Goal: Task Accomplishment & Management: Manage account settings

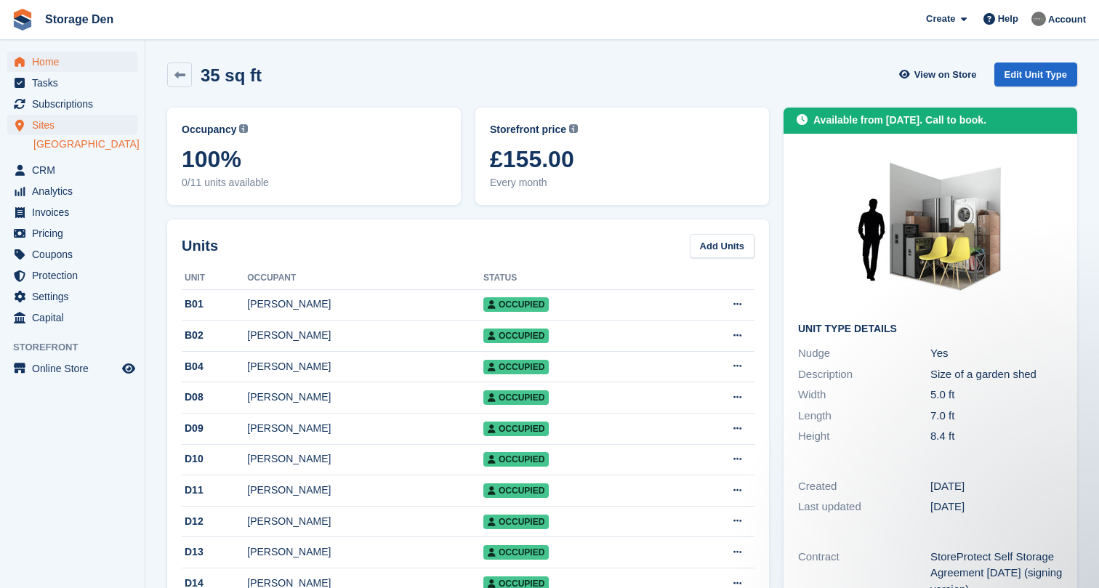
click at [68, 66] on span "Home" at bounding box center [75, 62] width 87 height 20
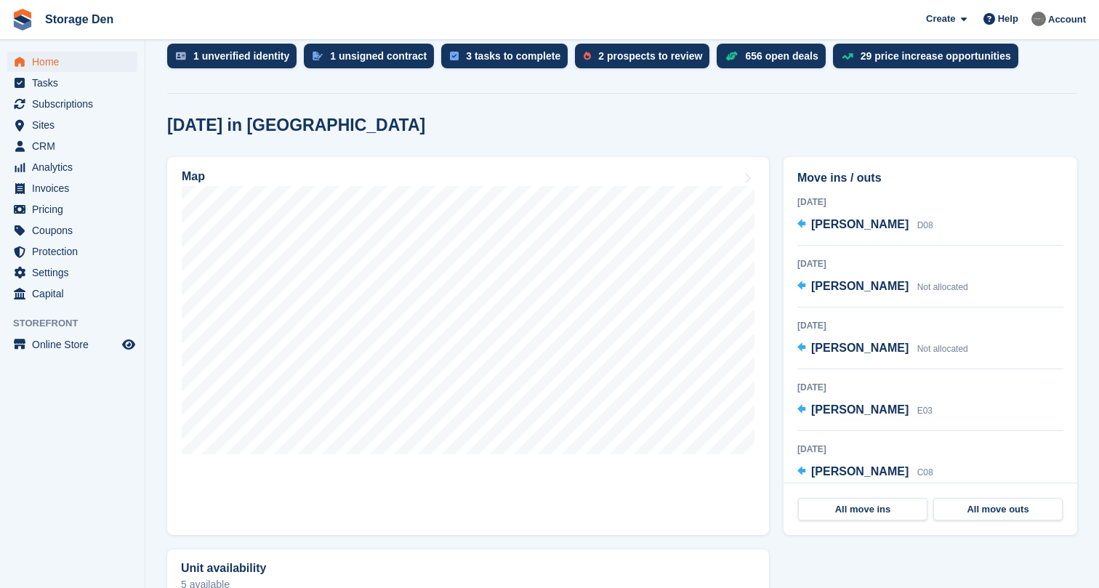
scroll to position [311, 0]
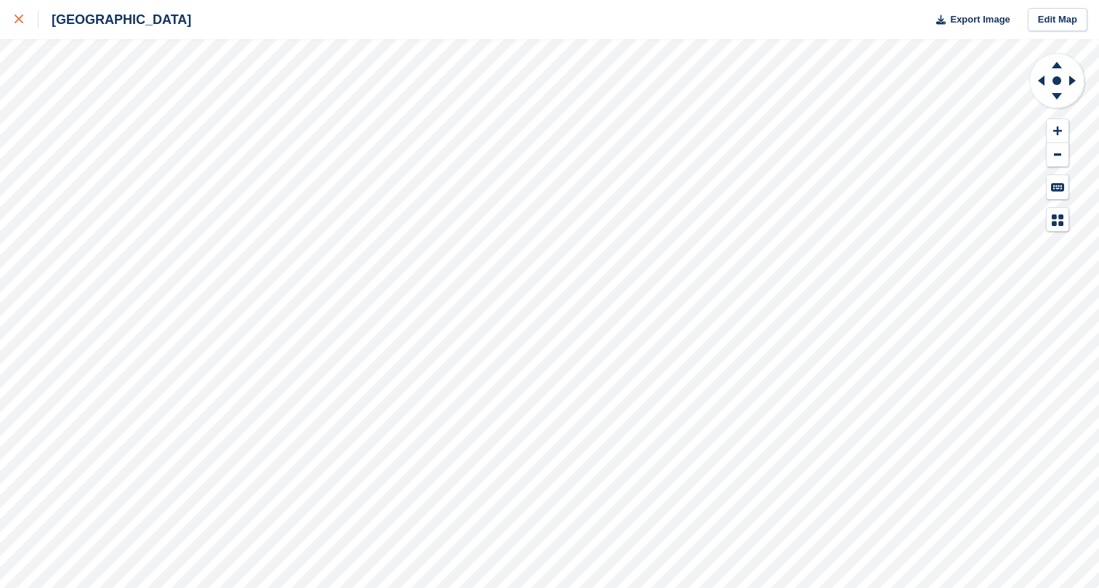
click at [23, 11] on div at bounding box center [27, 19] width 24 height 17
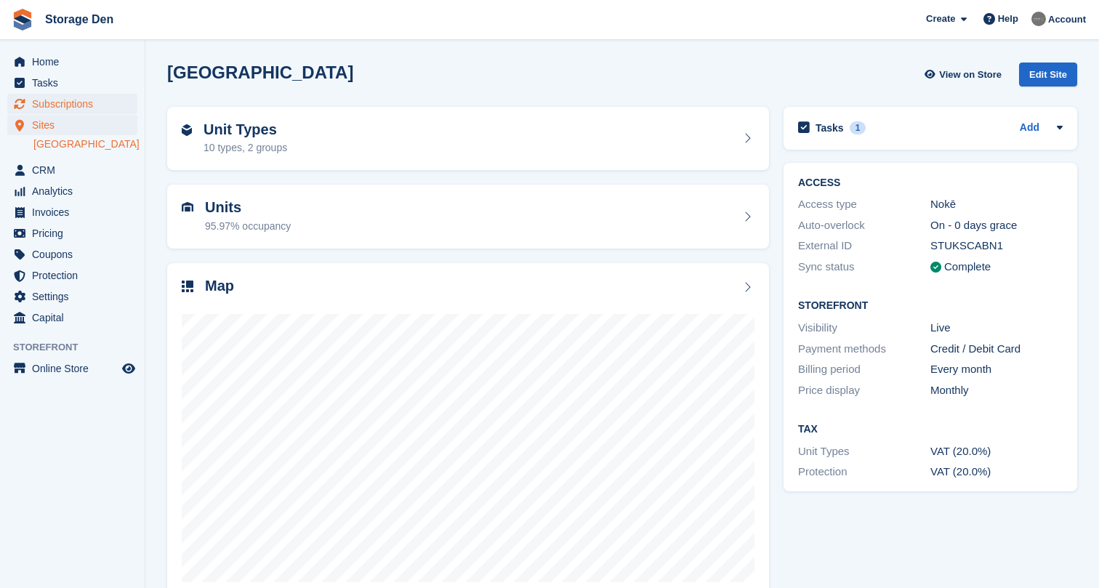
click at [71, 106] on span "Subscriptions" at bounding box center [75, 104] width 87 height 20
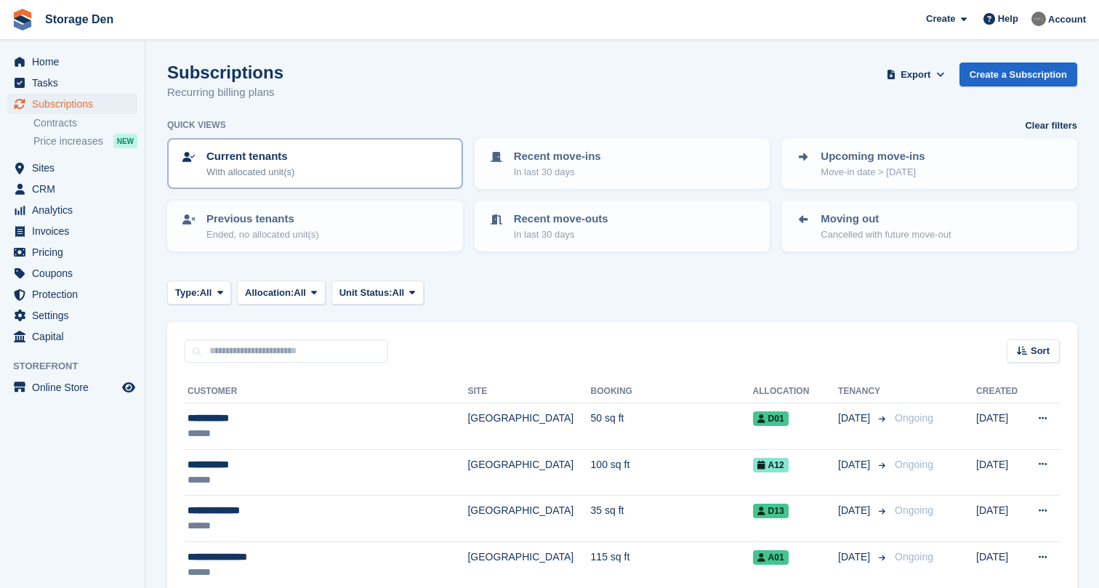
click at [337, 177] on link "Current tenants With allocated unit(s)" at bounding box center [315, 164] width 293 height 48
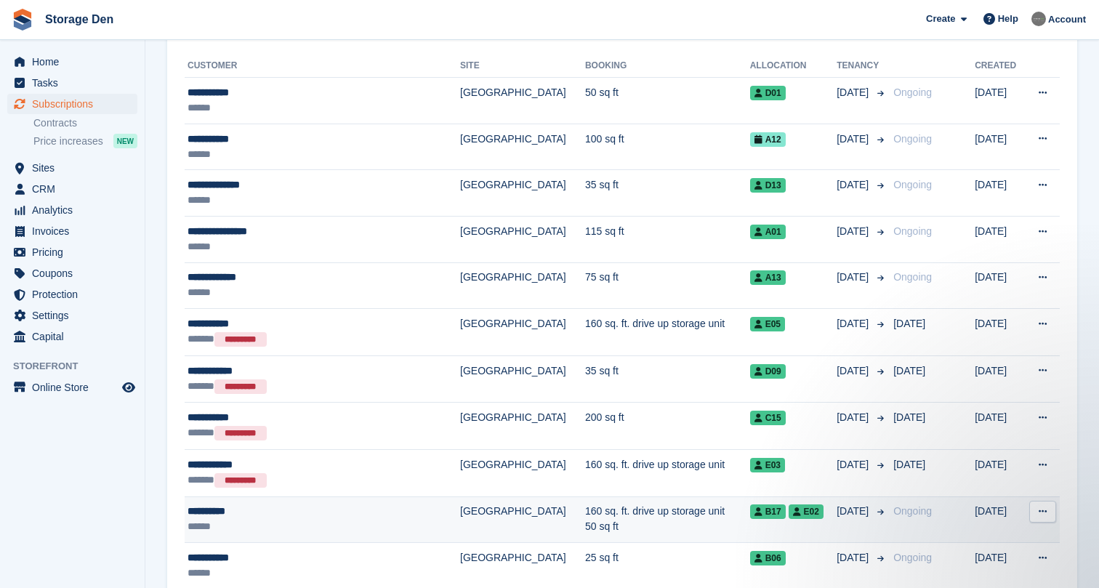
click at [310, 507] on div "**********" at bounding box center [302, 511] width 230 height 15
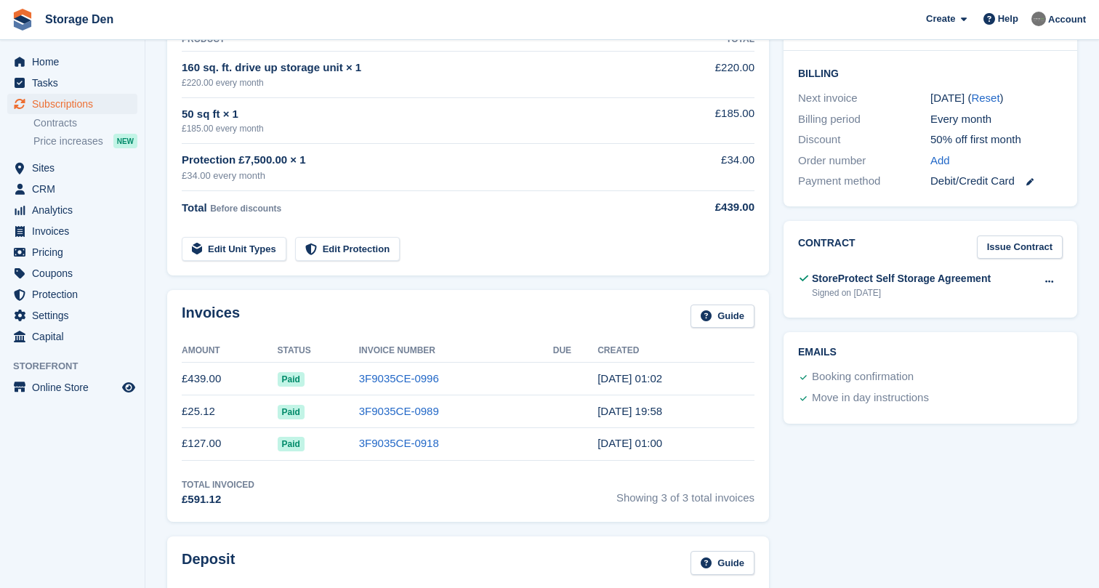
scroll to position [342, 0]
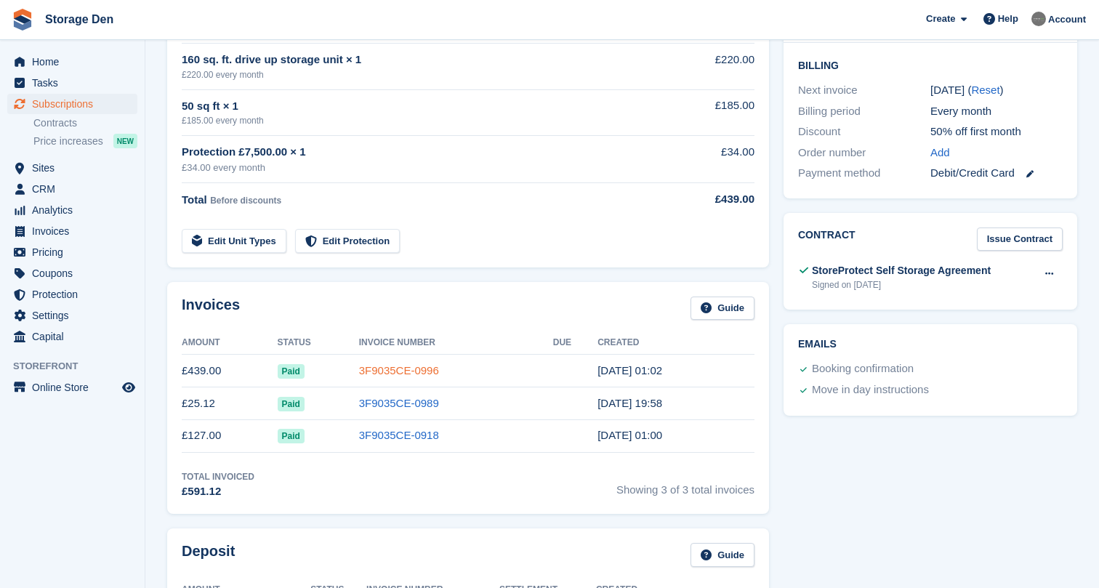
click at [371, 364] on link "3F9035CE-0996" at bounding box center [399, 370] width 80 height 12
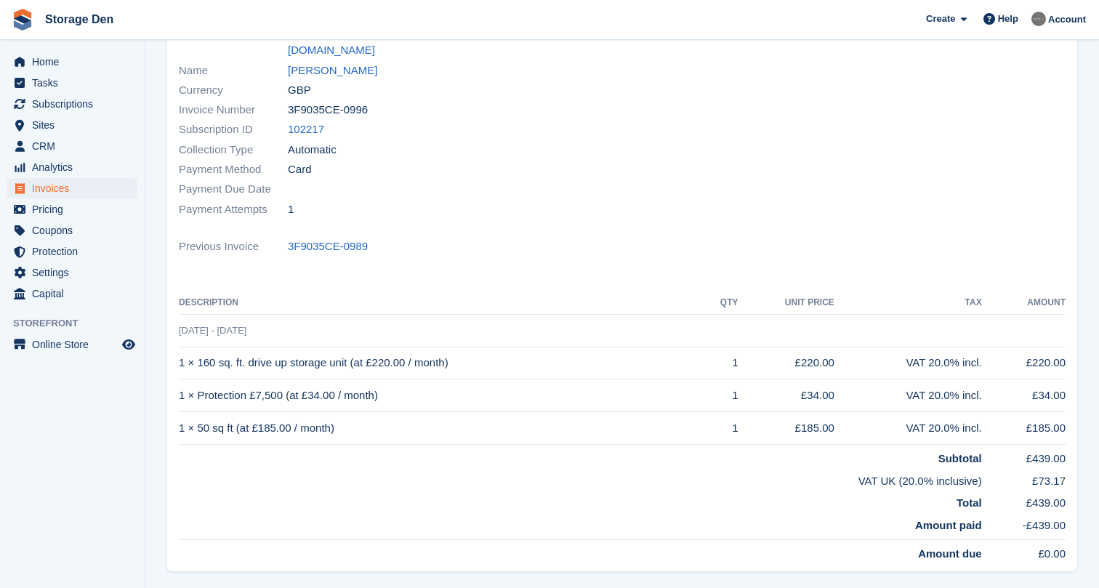
scroll to position [158, 0]
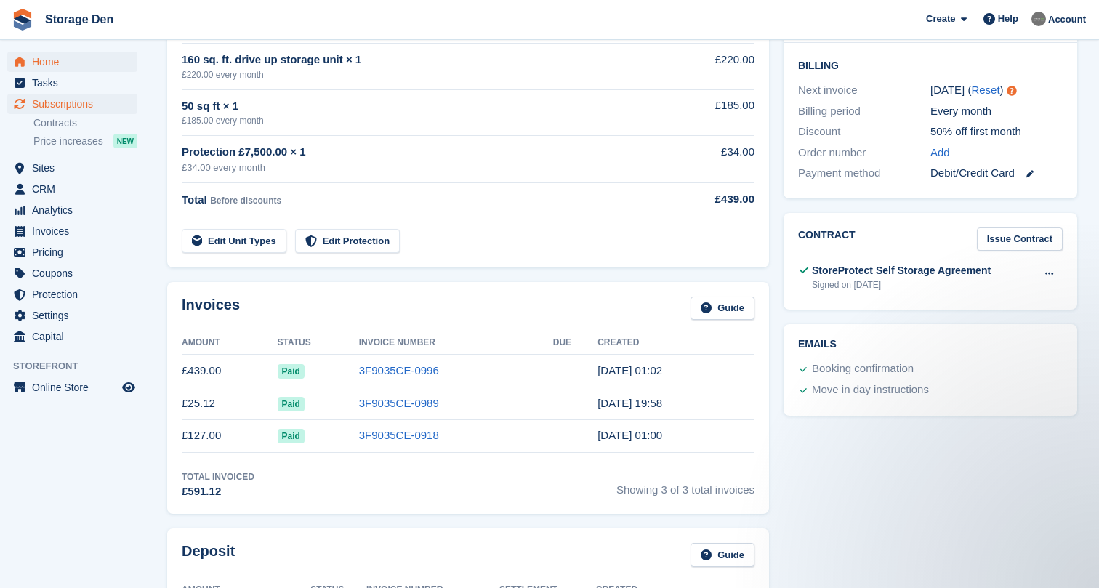
click at [48, 62] on span "Home" at bounding box center [75, 62] width 87 height 20
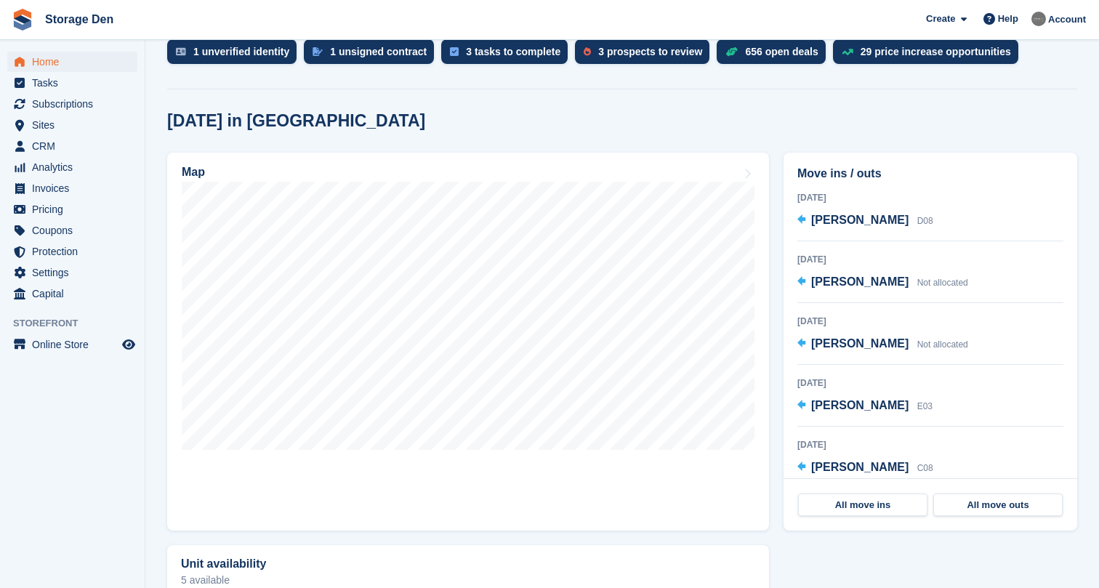
scroll to position [323, 0]
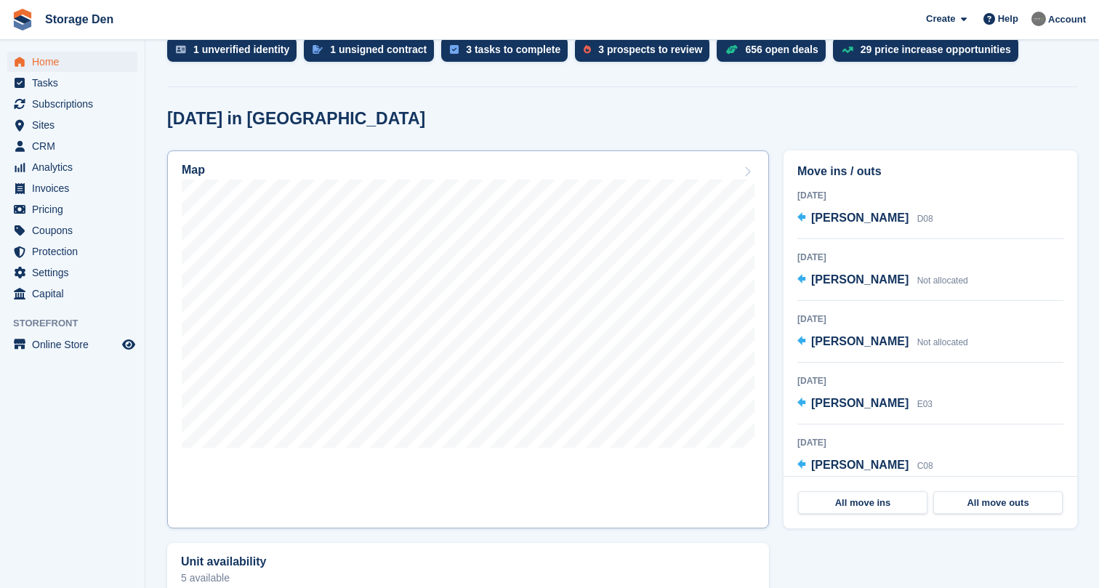
click at [509, 450] on div at bounding box center [468, 315] width 573 height 273
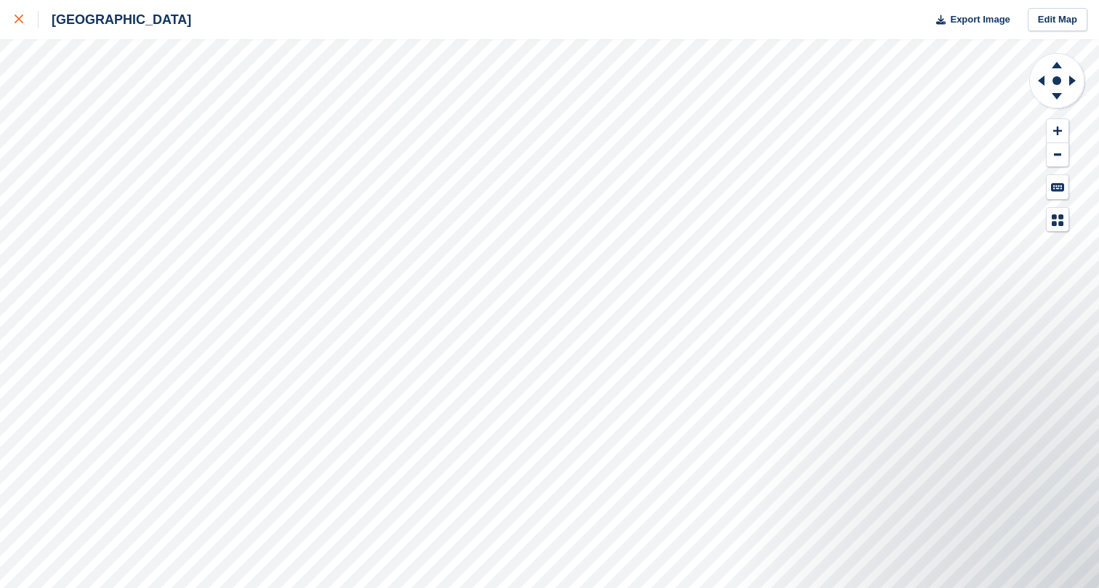
click at [28, 18] on div at bounding box center [27, 19] width 24 height 17
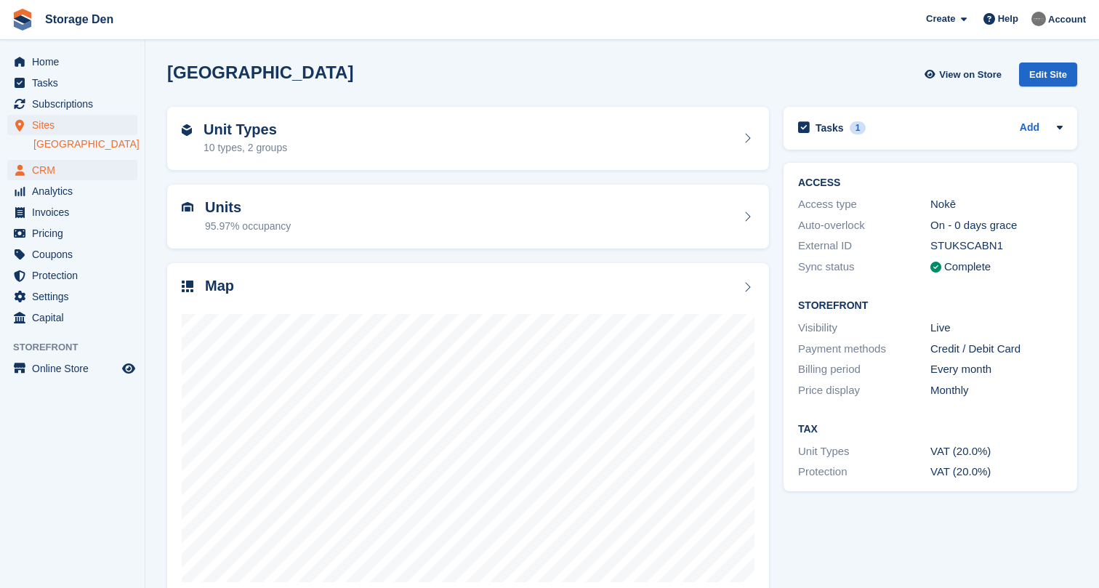
click at [79, 167] on span "CRM" at bounding box center [75, 170] width 87 height 20
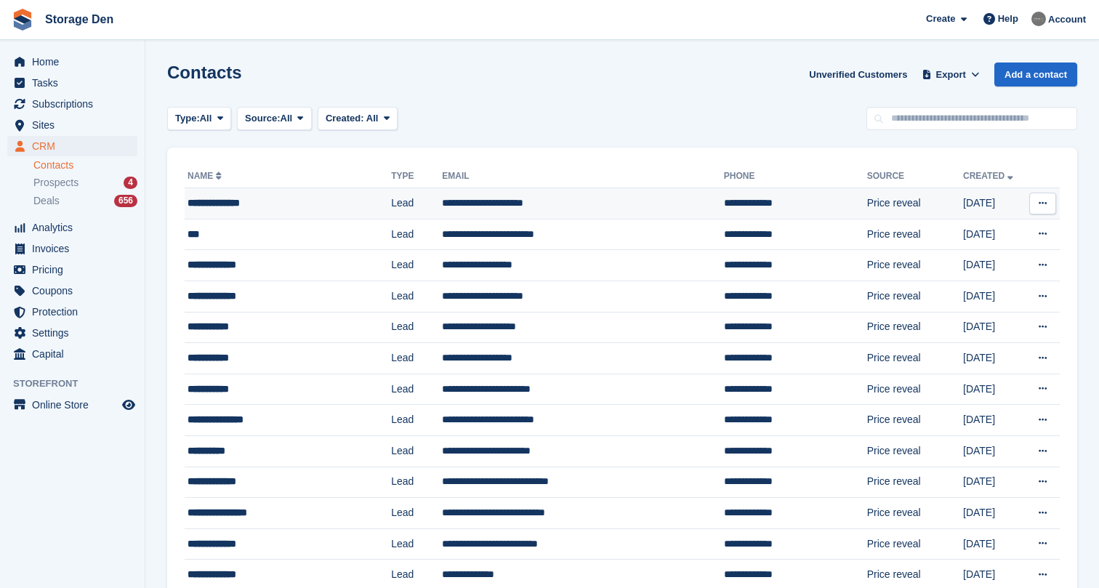
click at [336, 201] on div "**********" at bounding box center [275, 202] width 176 height 15
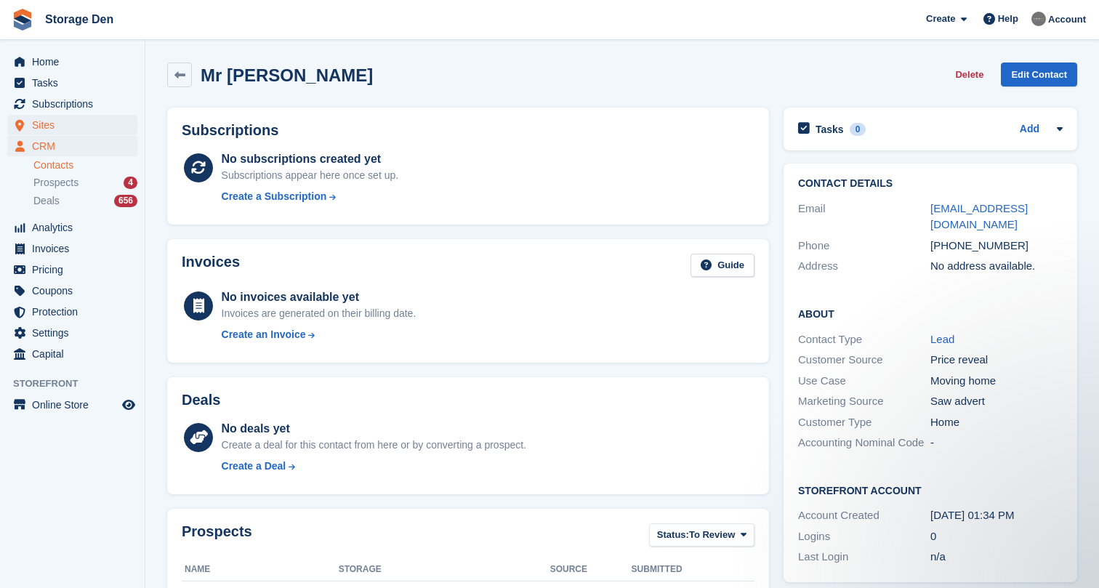
click at [84, 123] on span "Sites" at bounding box center [75, 125] width 87 height 20
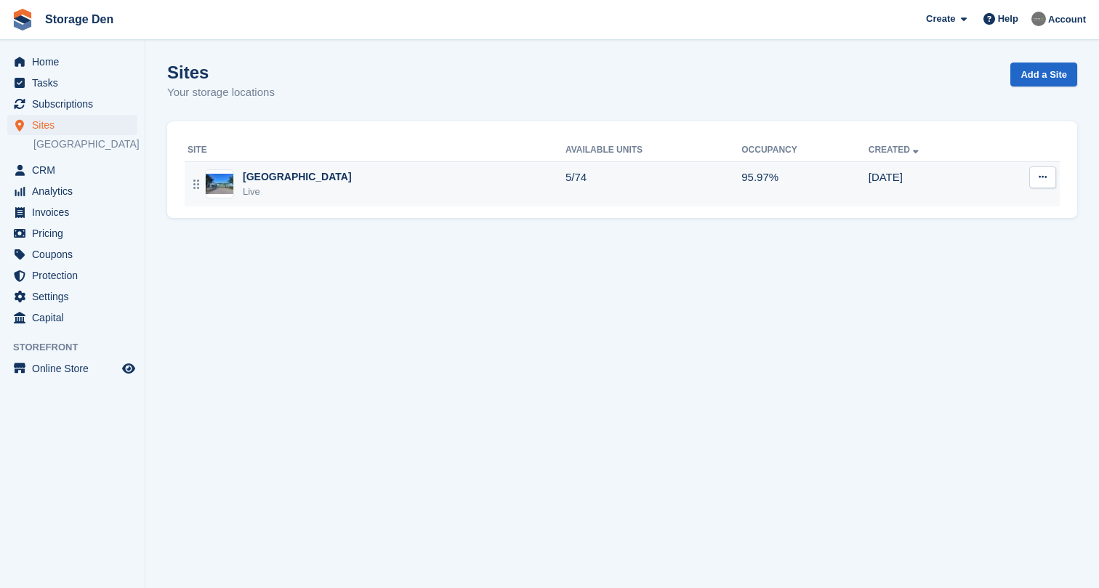
click at [390, 187] on div "Aberdeen Live" at bounding box center [376, 184] width 378 height 30
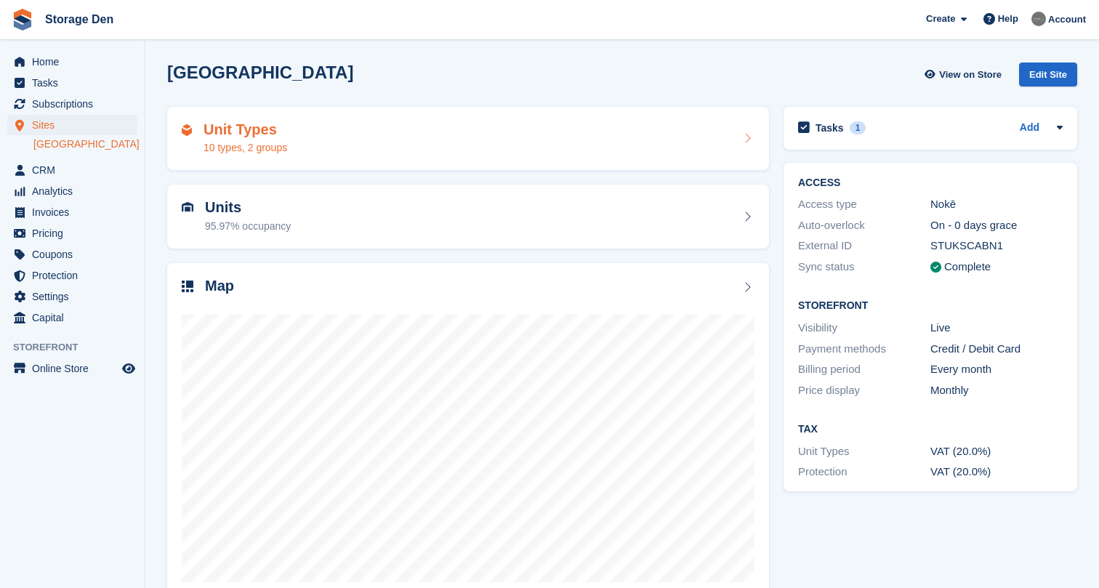
click at [435, 138] on div "Unit Types 10 types, 2 groups" at bounding box center [468, 138] width 573 height 35
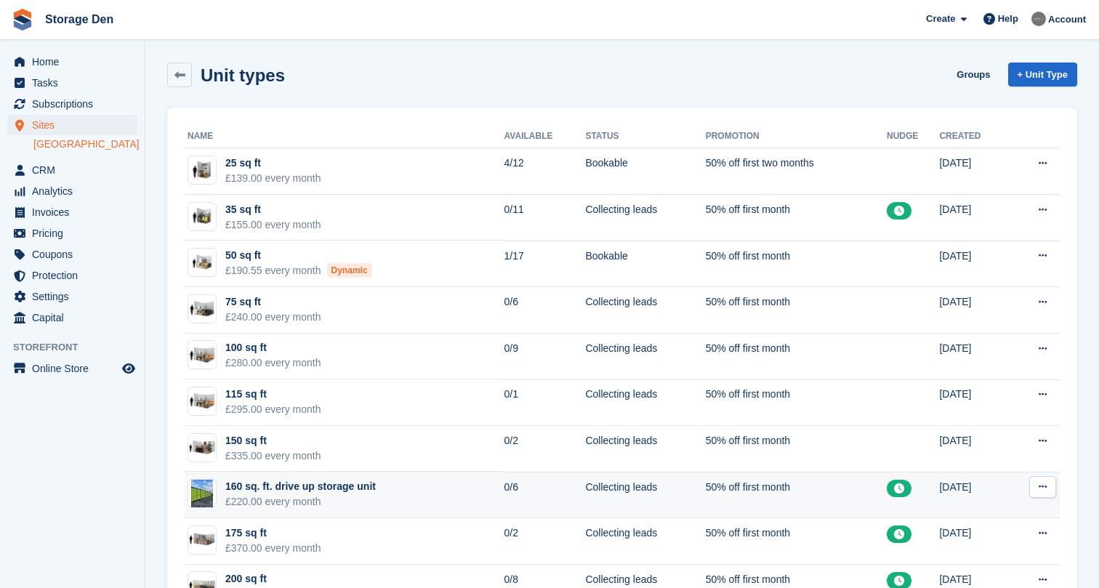
click at [425, 486] on td "160 sq. ft. drive up storage unit £220.00 every month" at bounding box center [345, 495] width 320 height 47
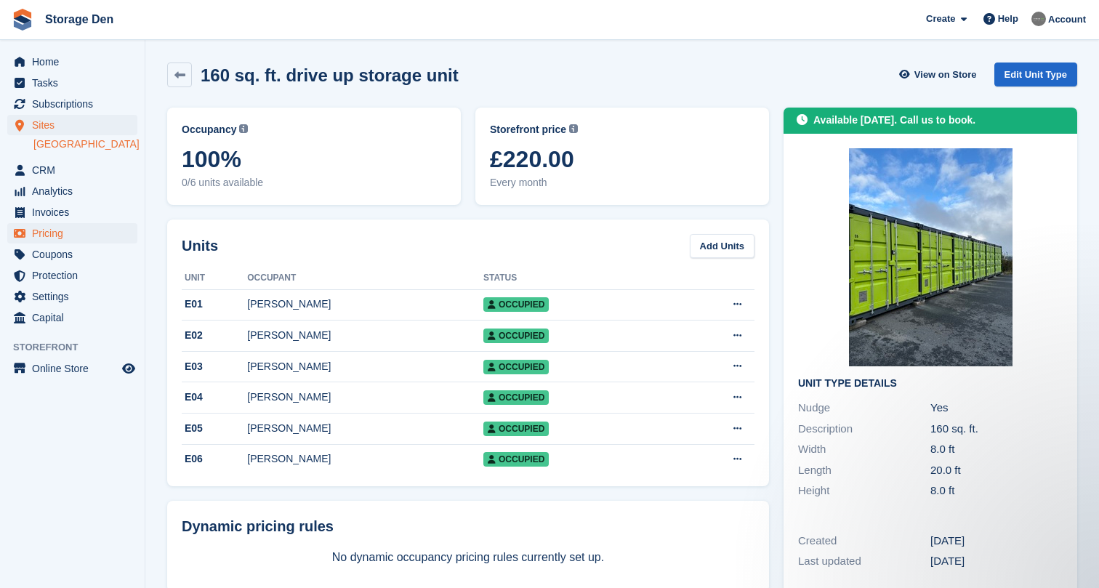
click at [90, 230] on span "Pricing" at bounding box center [75, 233] width 87 height 20
